Goal: Task Accomplishment & Management: Manage account settings

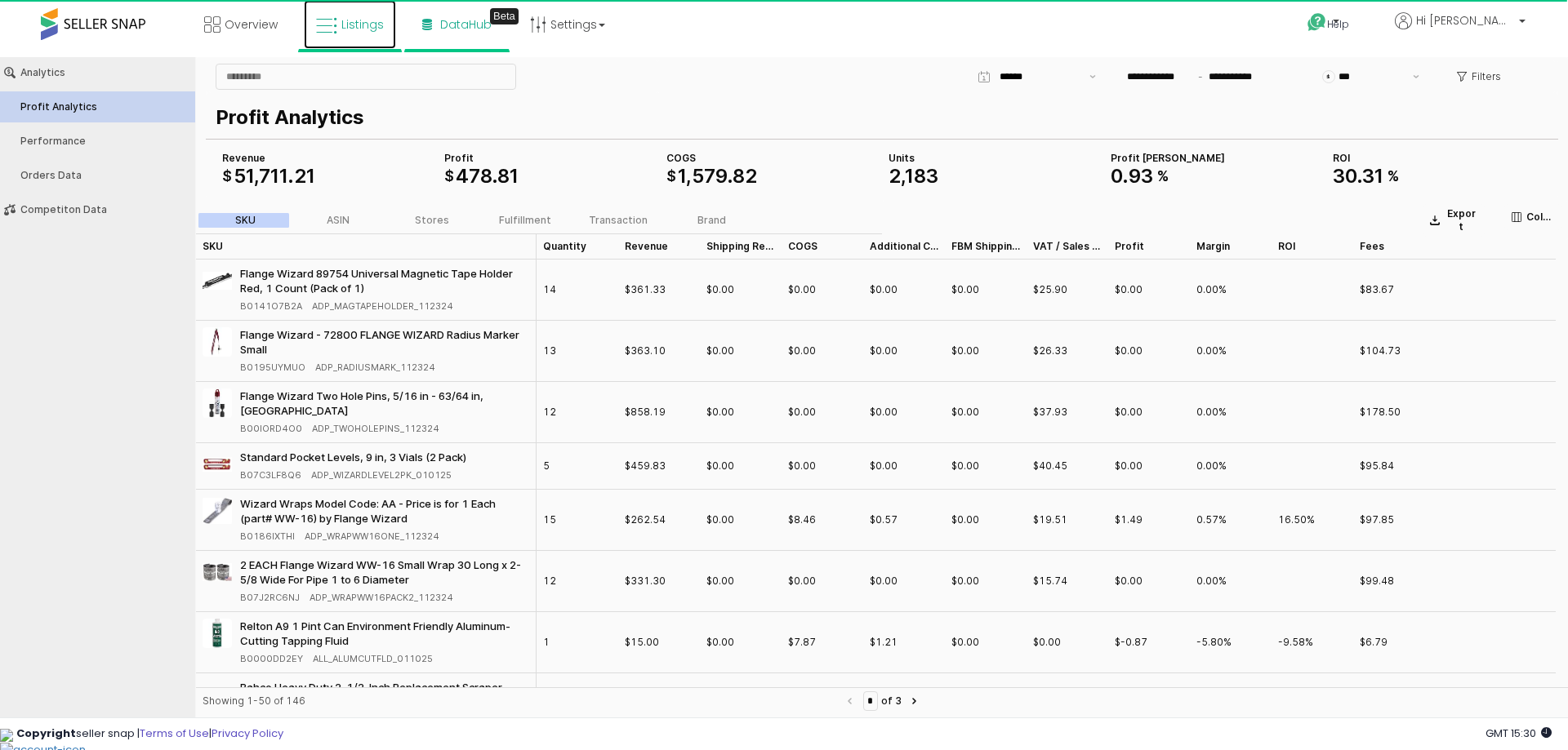
click at [350, 25] on span "Listings" at bounding box center [362, 24] width 42 height 16
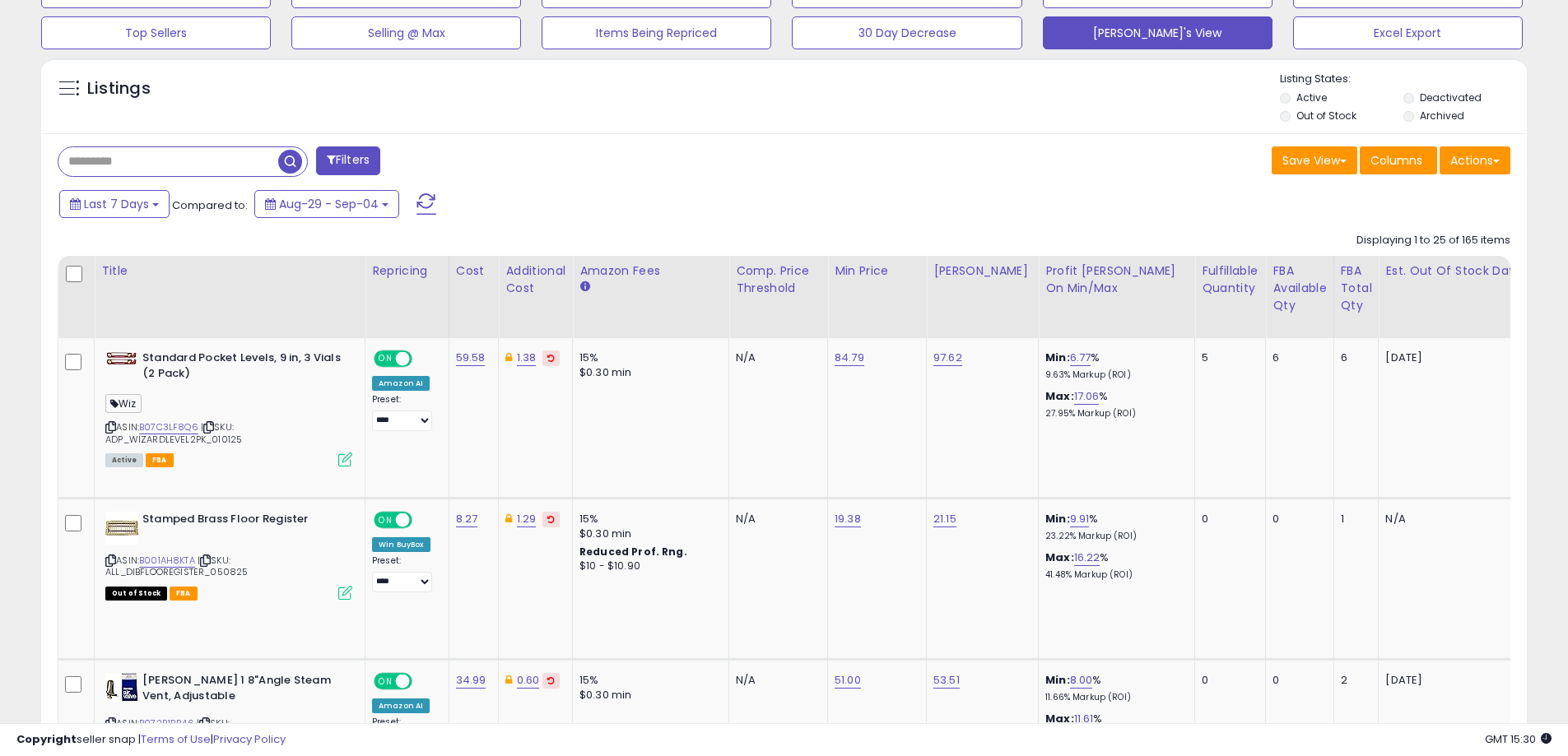
scroll to position [329, 0]
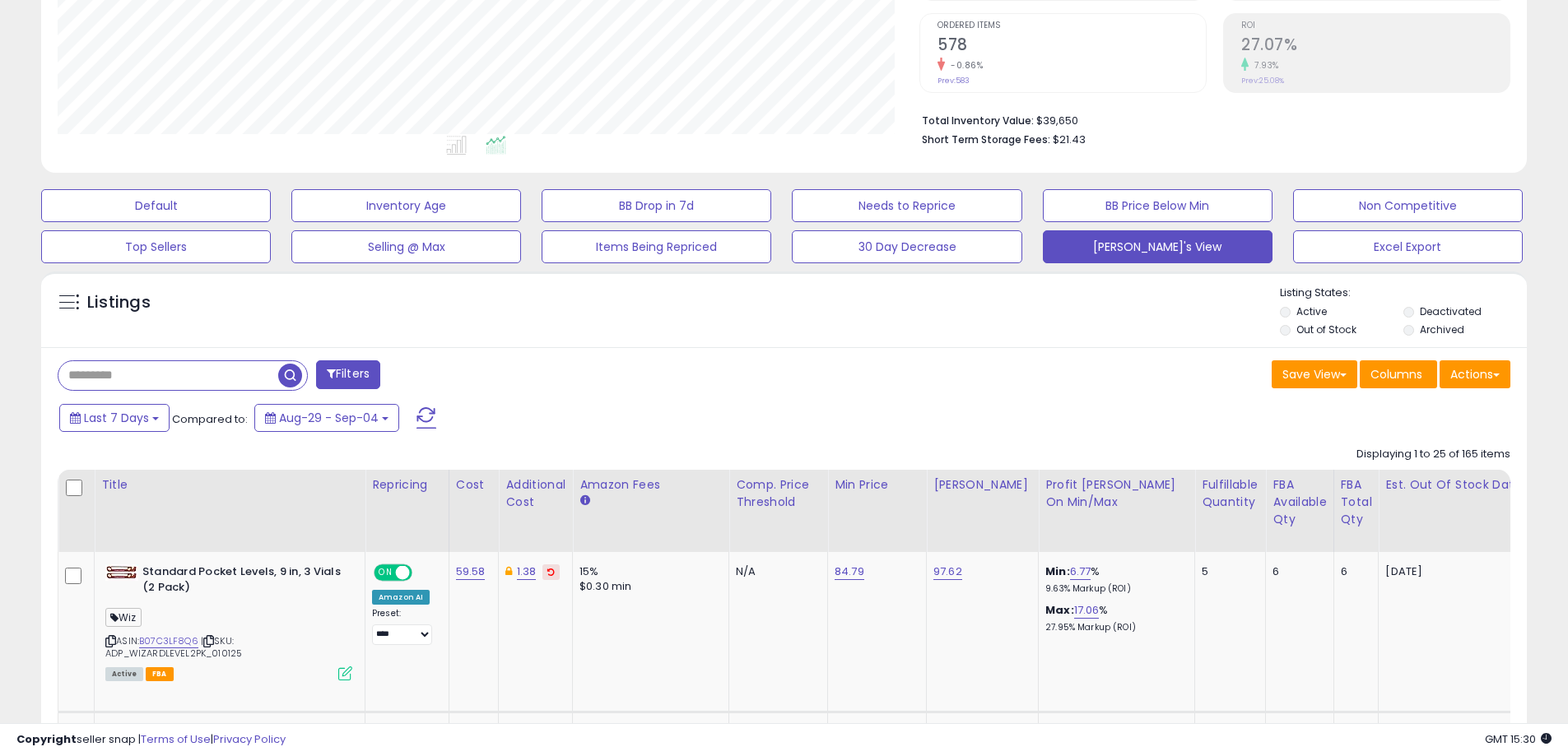
click at [137, 380] on input "text" at bounding box center [168, 376] width 220 height 29
type input "***"
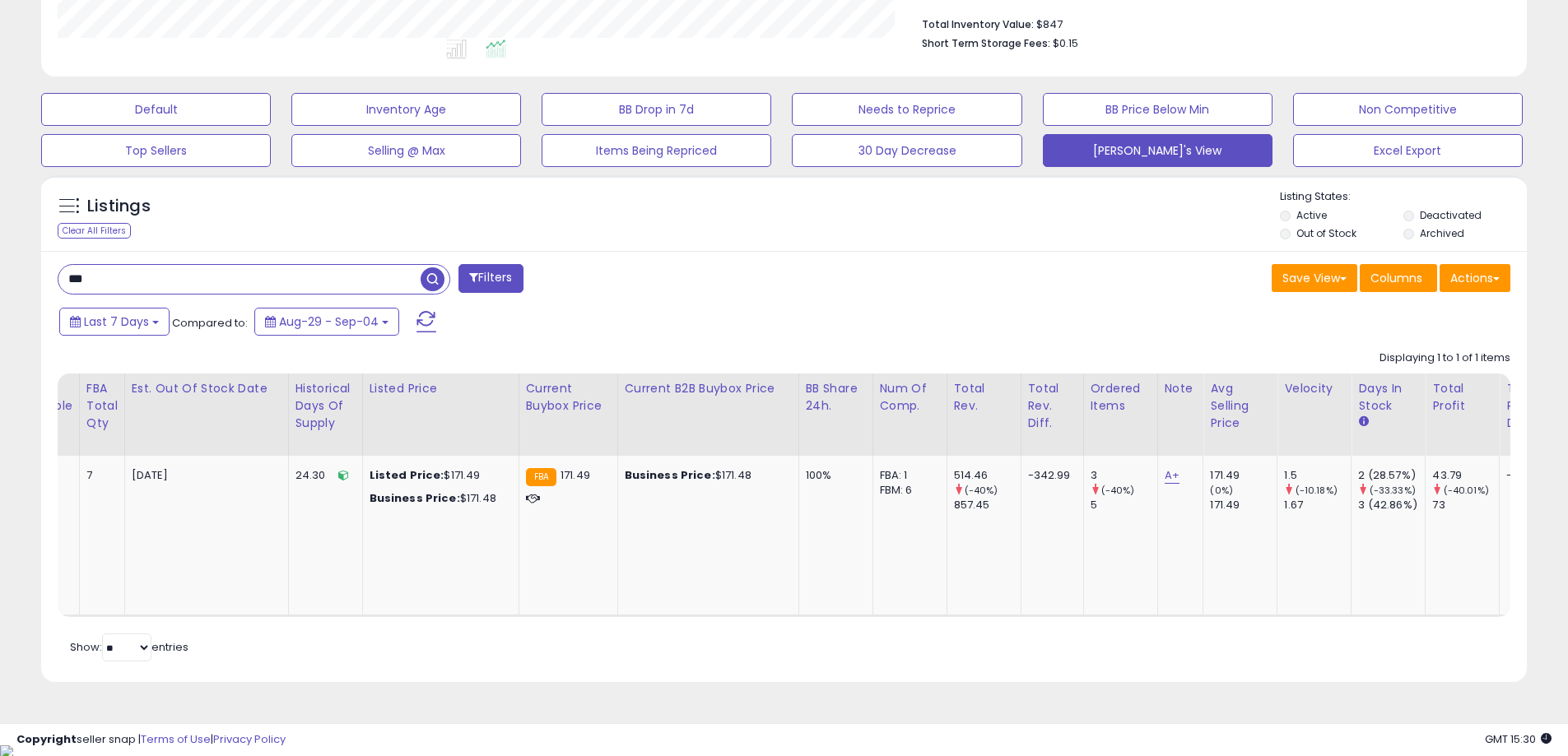
scroll to position [0, 0]
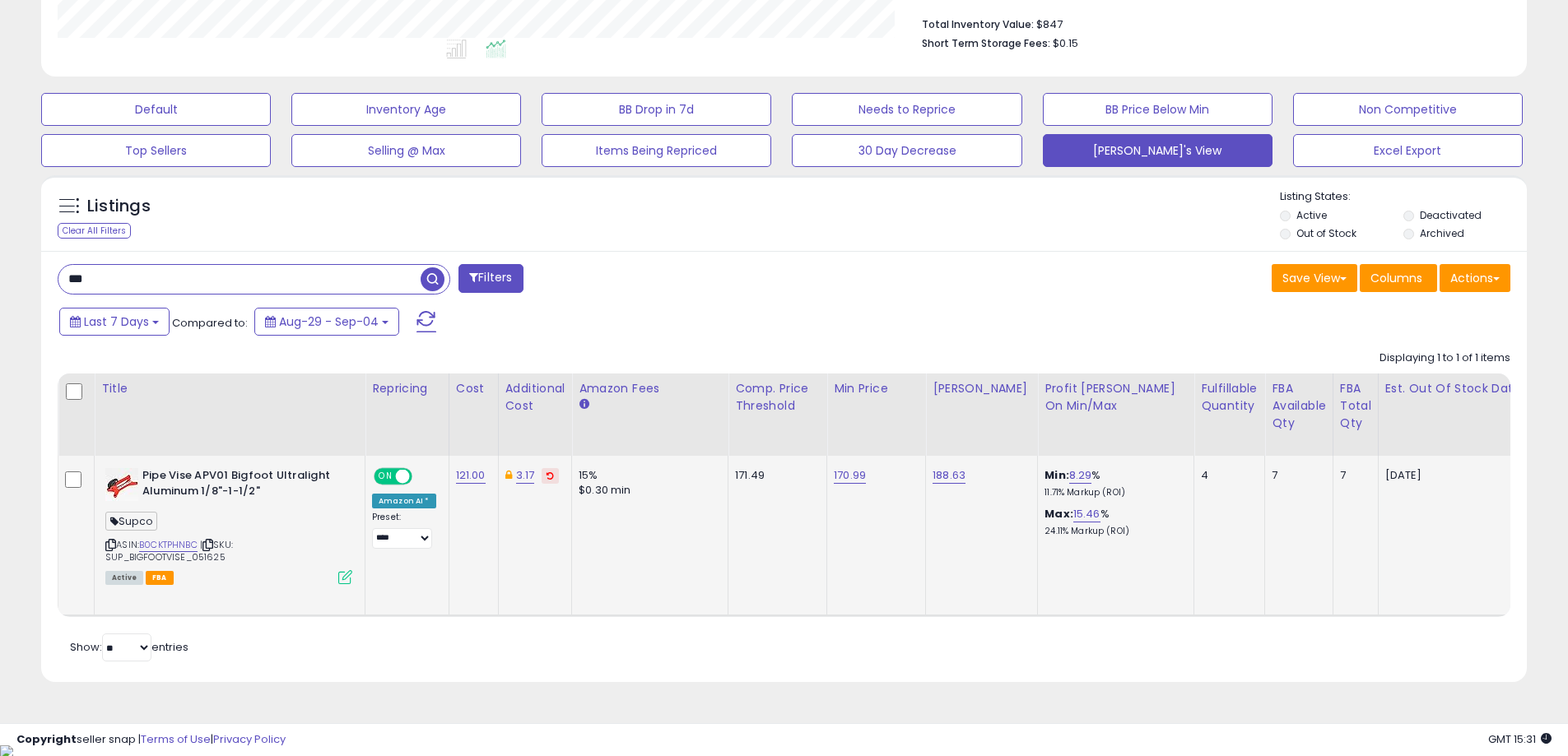
click at [347, 571] on icon at bounding box center [345, 577] width 14 height 14
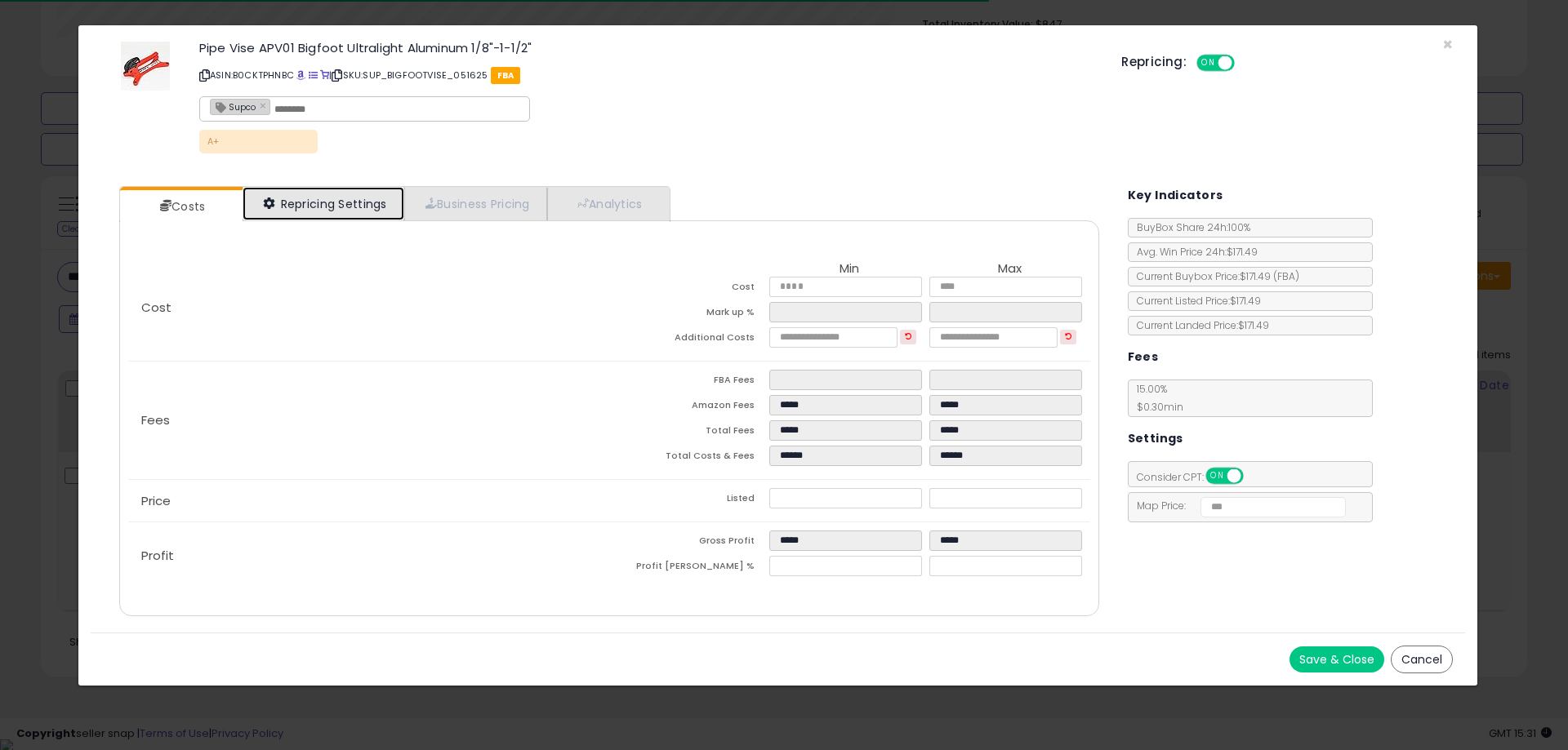
click at [358, 205] on link "Repricing Settings" at bounding box center [323, 203] width 162 height 33
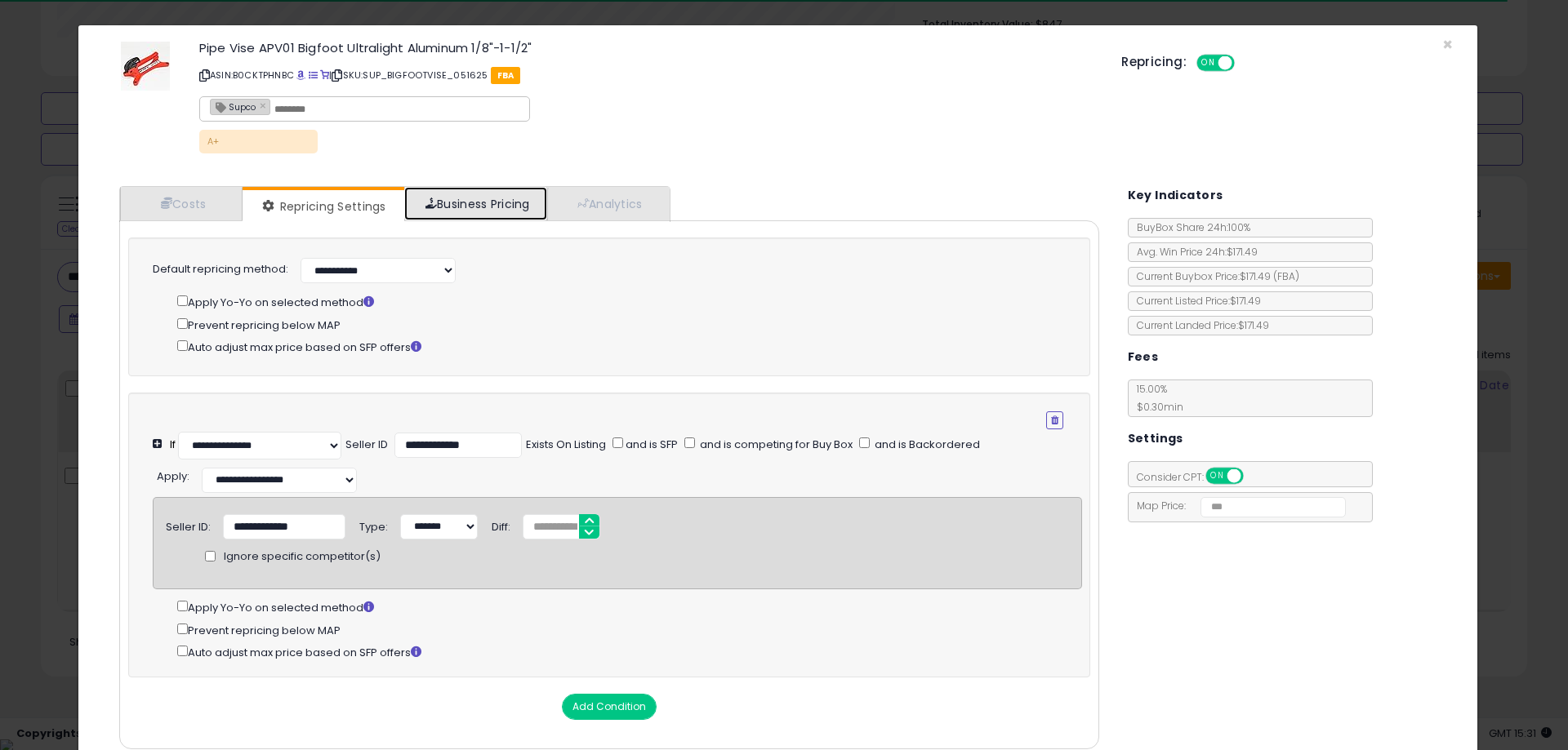
click at [496, 211] on link "Business Pricing" at bounding box center [476, 203] width 143 height 33
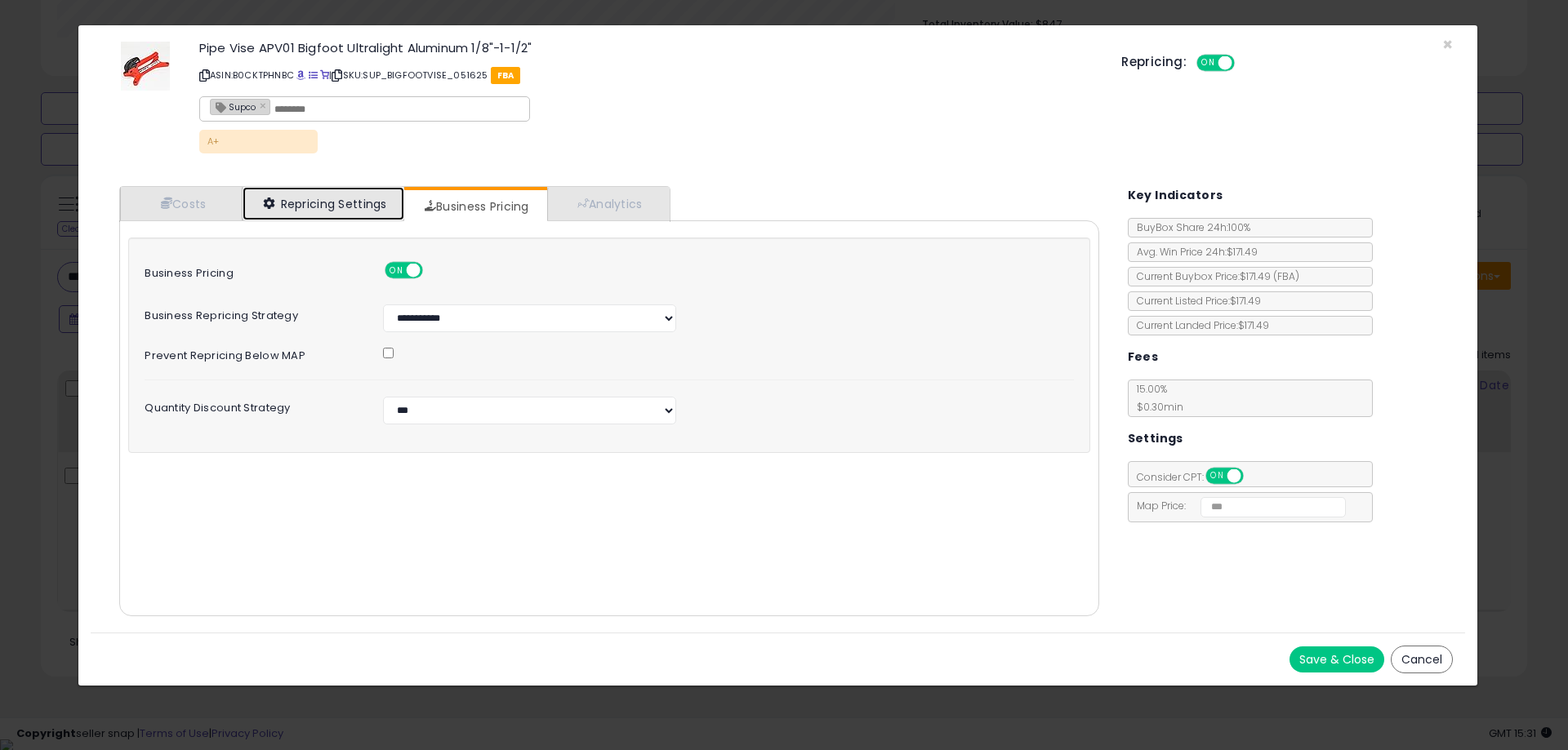
click at [364, 215] on link "Repricing Settings" at bounding box center [323, 203] width 162 height 33
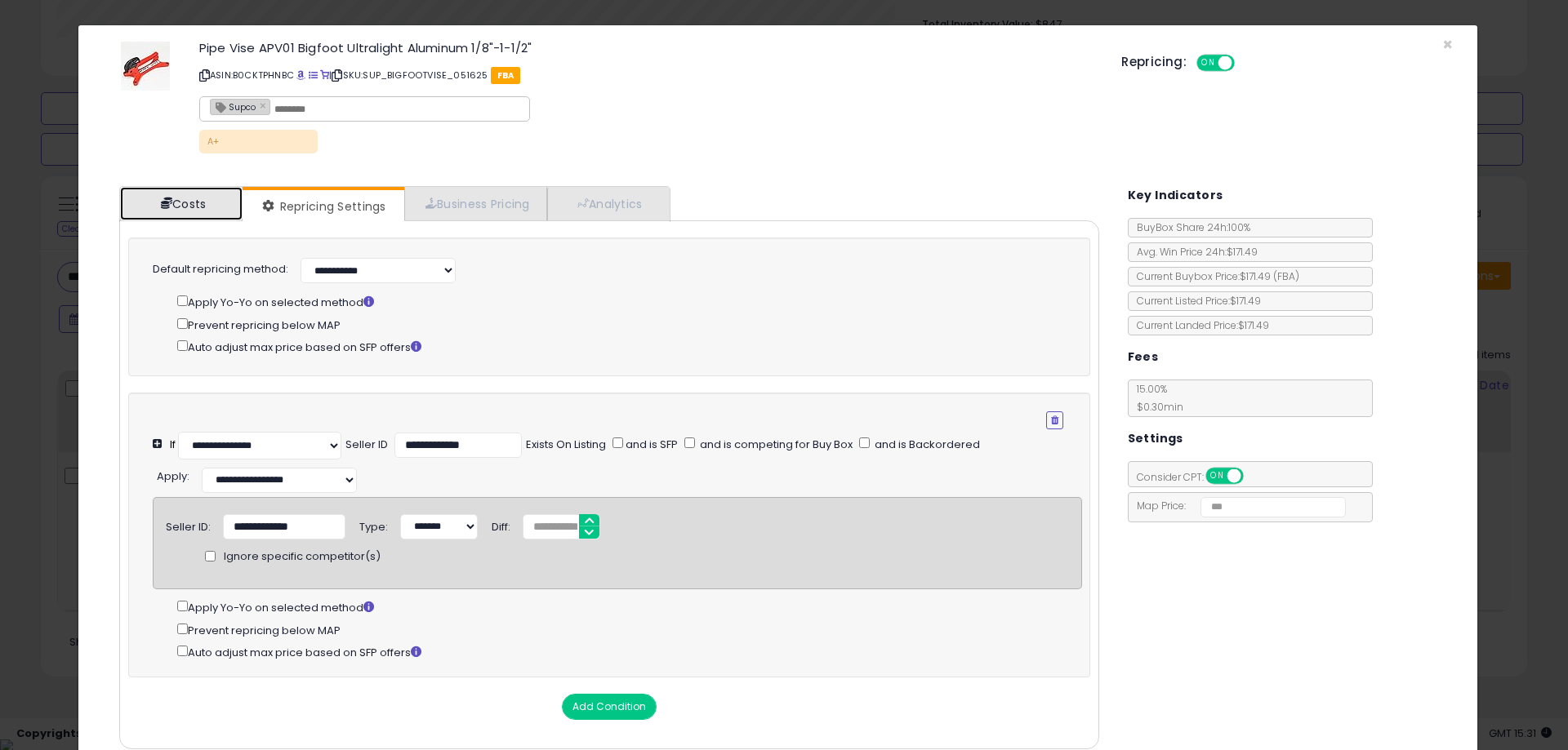
click at [205, 191] on link "Costs" at bounding box center [181, 203] width 123 height 33
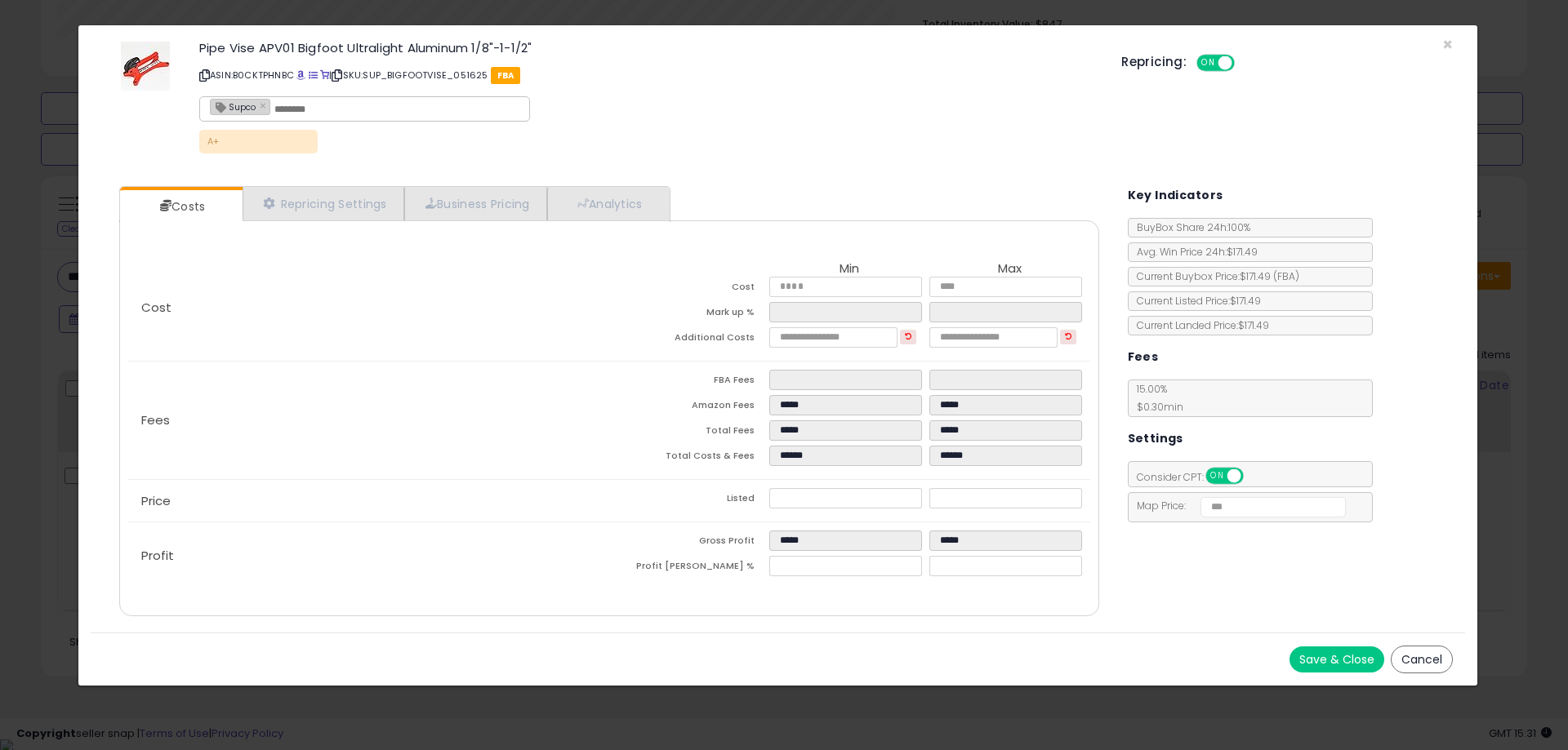
click at [80, 328] on div "× Close Pipe Vise APV01 Bigfoot Ultralight Aluminum 1/8"-1-1/2" ASIN: B0CKTPHNB…" at bounding box center [777, 355] width 1401 height 662
click at [41, 335] on div "× Close Pipe Vise APV01 Bigfoot Ultralight Aluminum 1/8"-1-1/2" ASIN: B0CKTPHNB…" at bounding box center [784, 375] width 1568 height 750
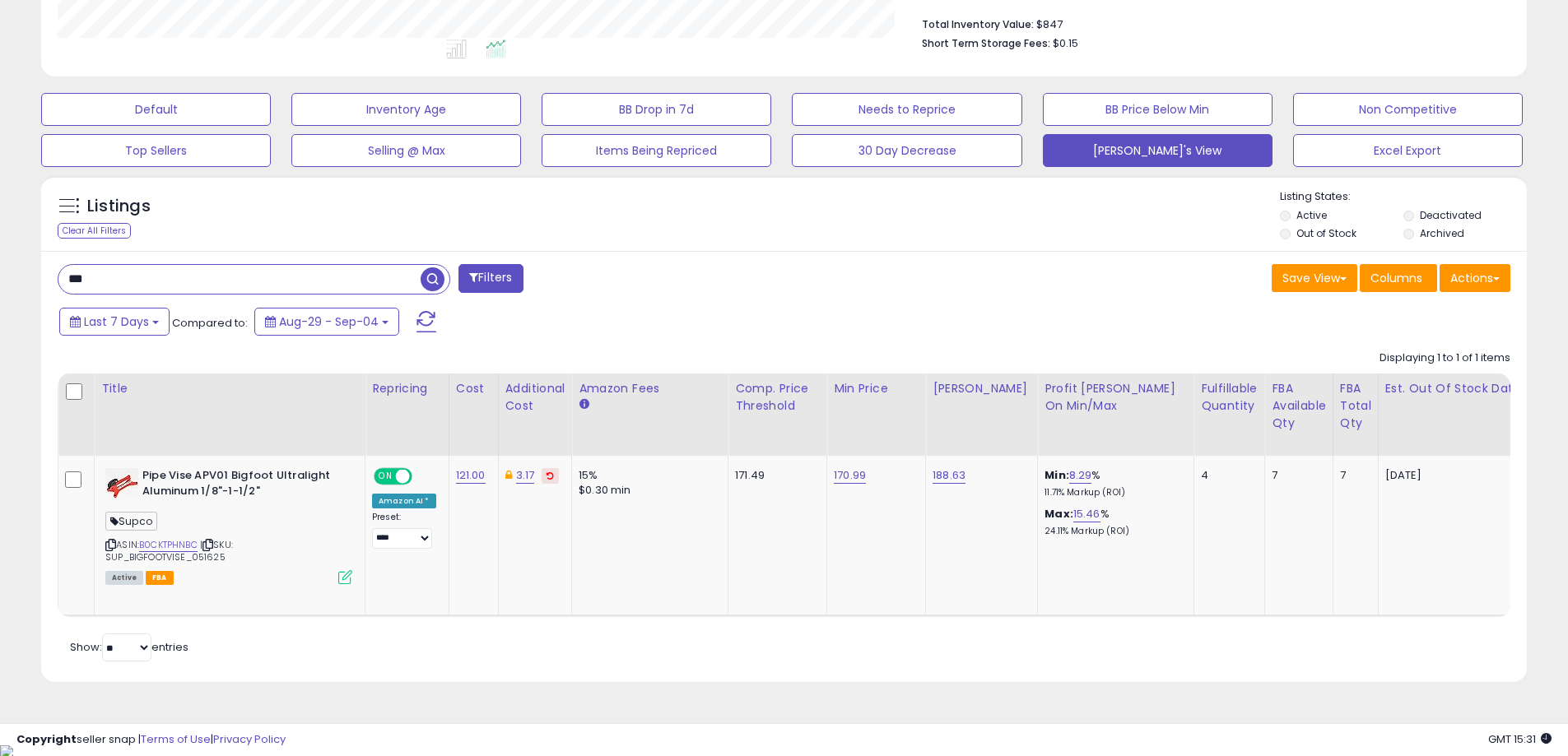
drag, startPoint x: 499, startPoint y: 638, endPoint x: 515, endPoint y: 640, distance: 16.1
click at [515, 640] on div "Retrieving listings data.. Displaying 1 to 1 of 1 items Title Repricing" at bounding box center [784, 505] width 1452 height 325
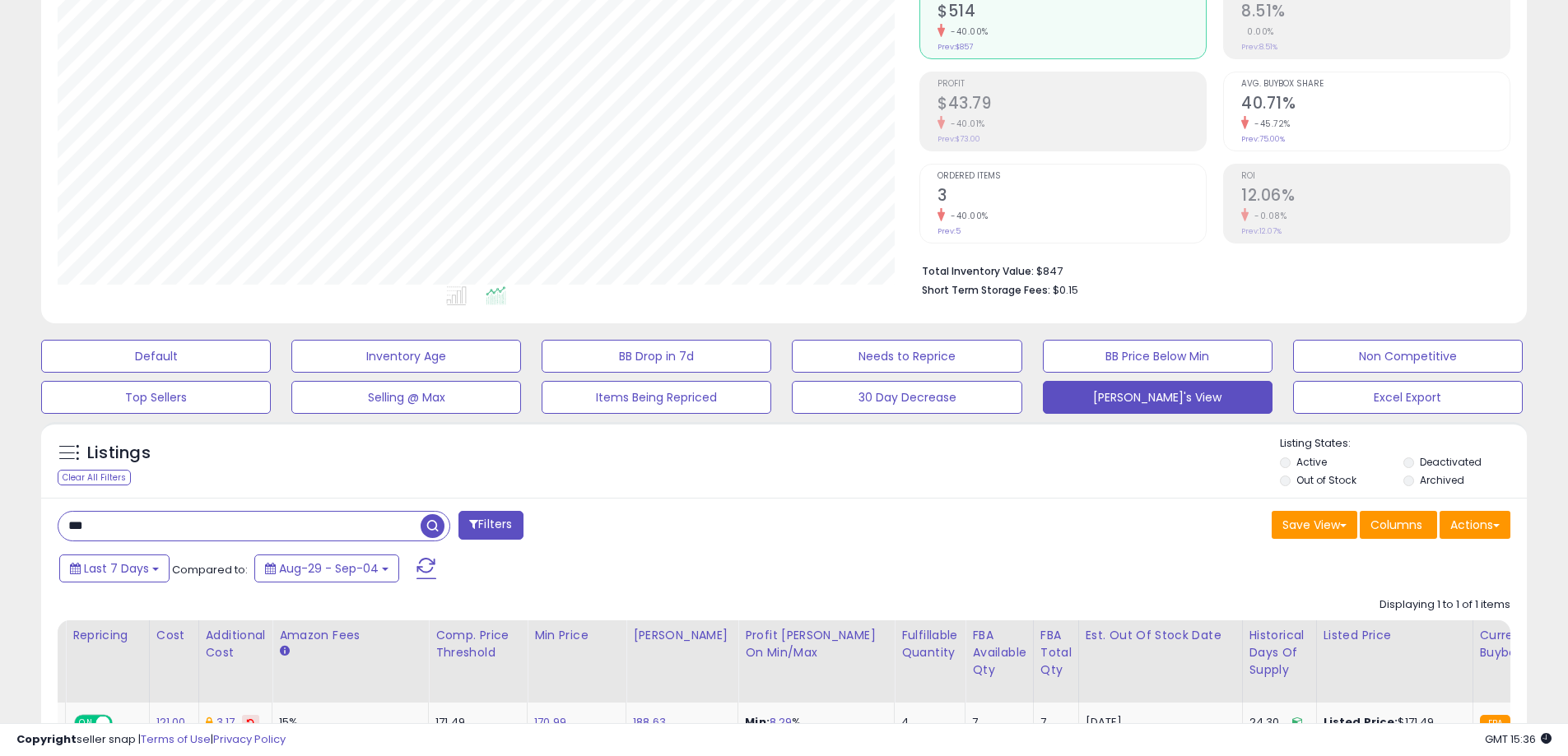
scroll to position [426, 0]
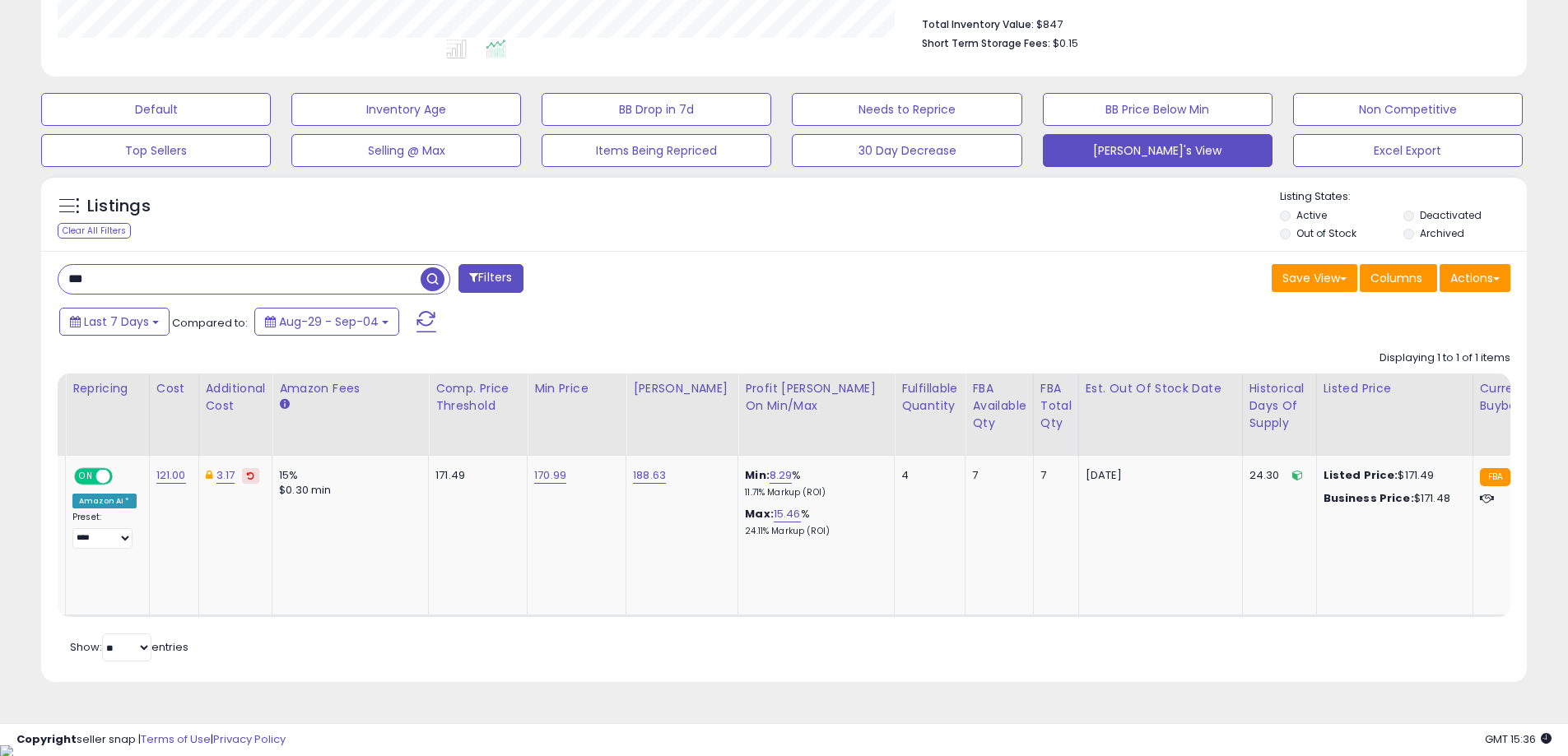
click at [741, 617] on table "Title Repricing" at bounding box center [1463, 495] width 3411 height 243
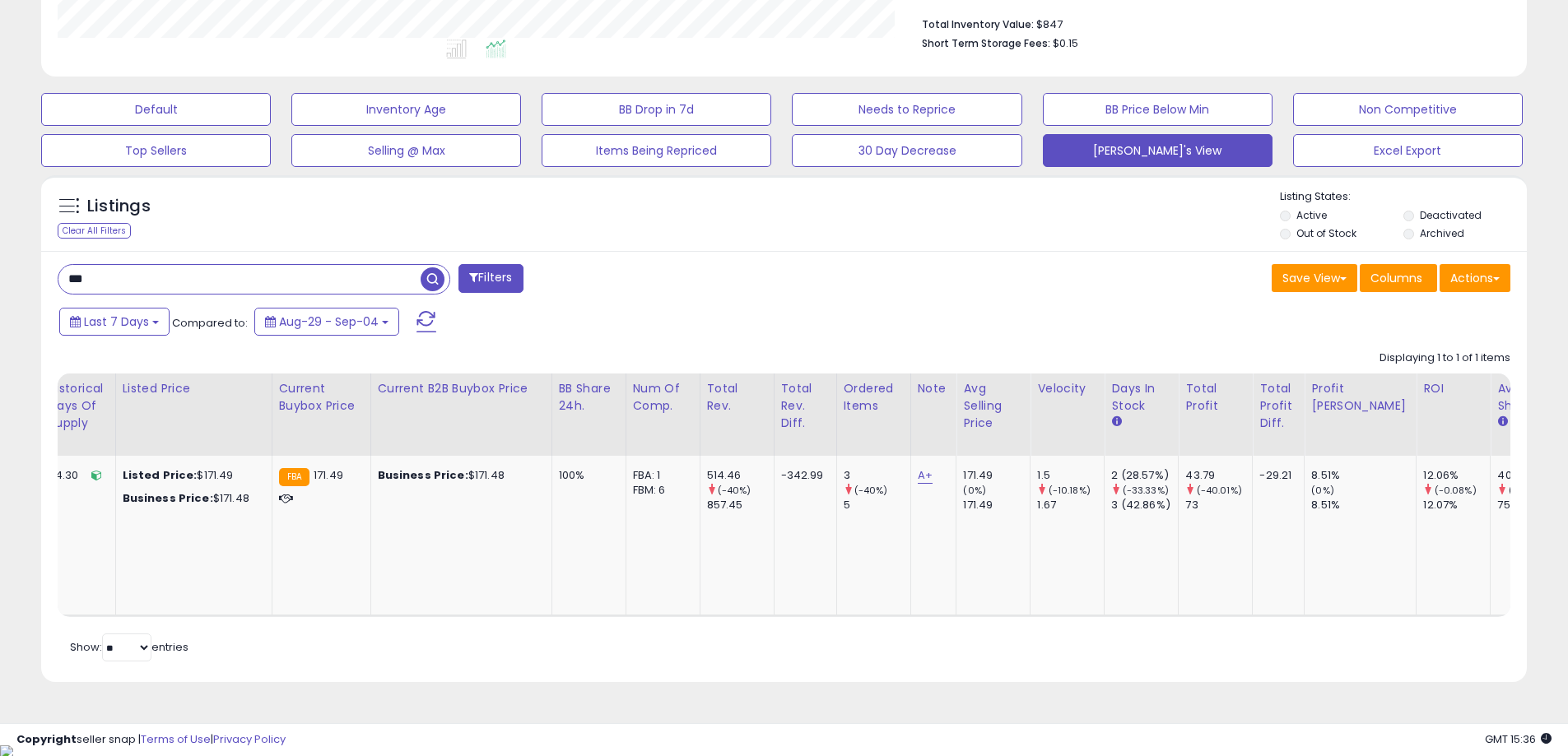
scroll to position [0, 1791]
